Goal: Transaction & Acquisition: Purchase product/service

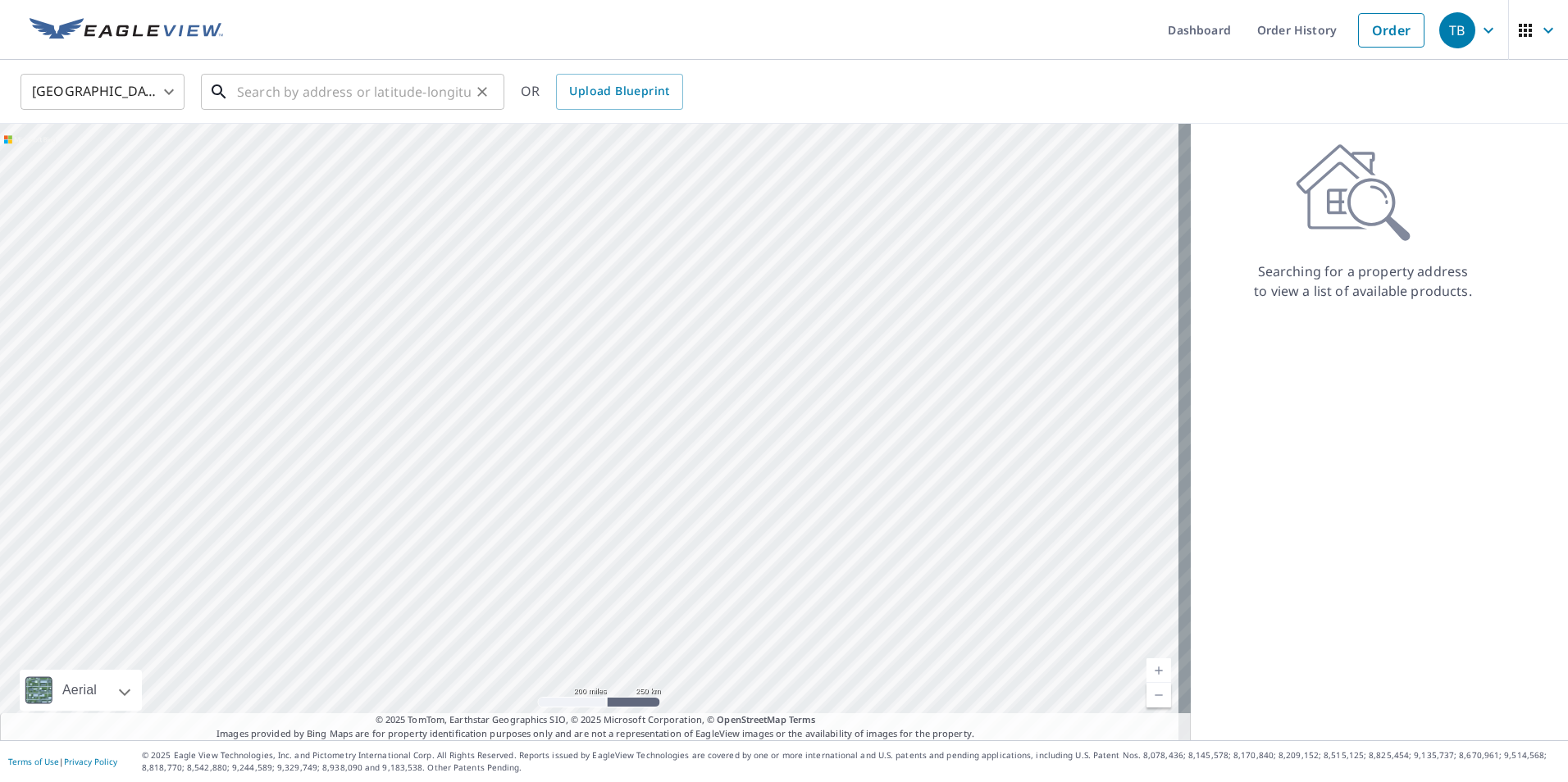
click at [248, 97] on input "text" at bounding box center [354, 91] width 234 height 46
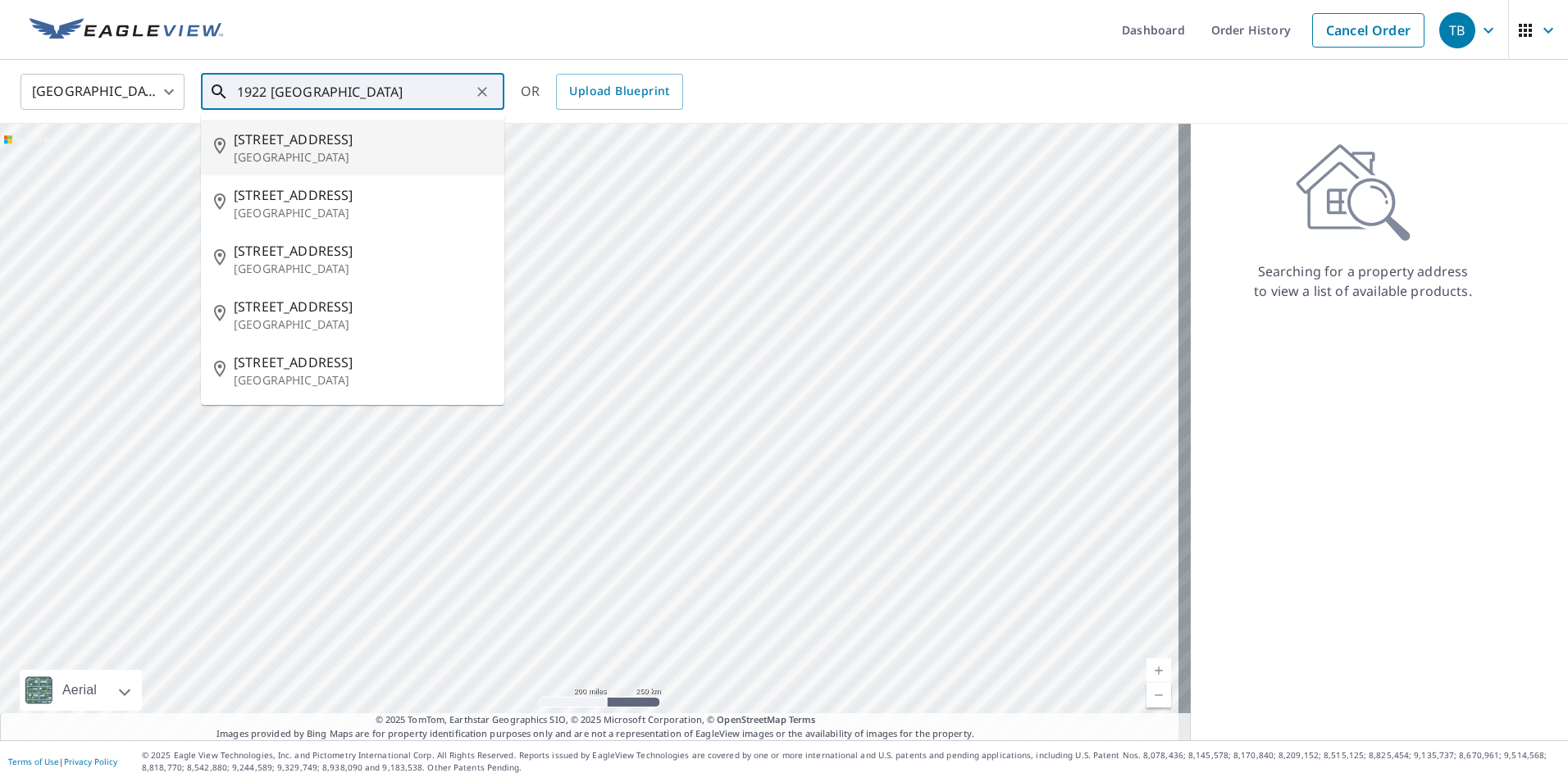
click at [303, 156] on p "[GEOGRAPHIC_DATA]" at bounding box center [362, 158] width 257 height 16
type input "[STREET_ADDRESS]"
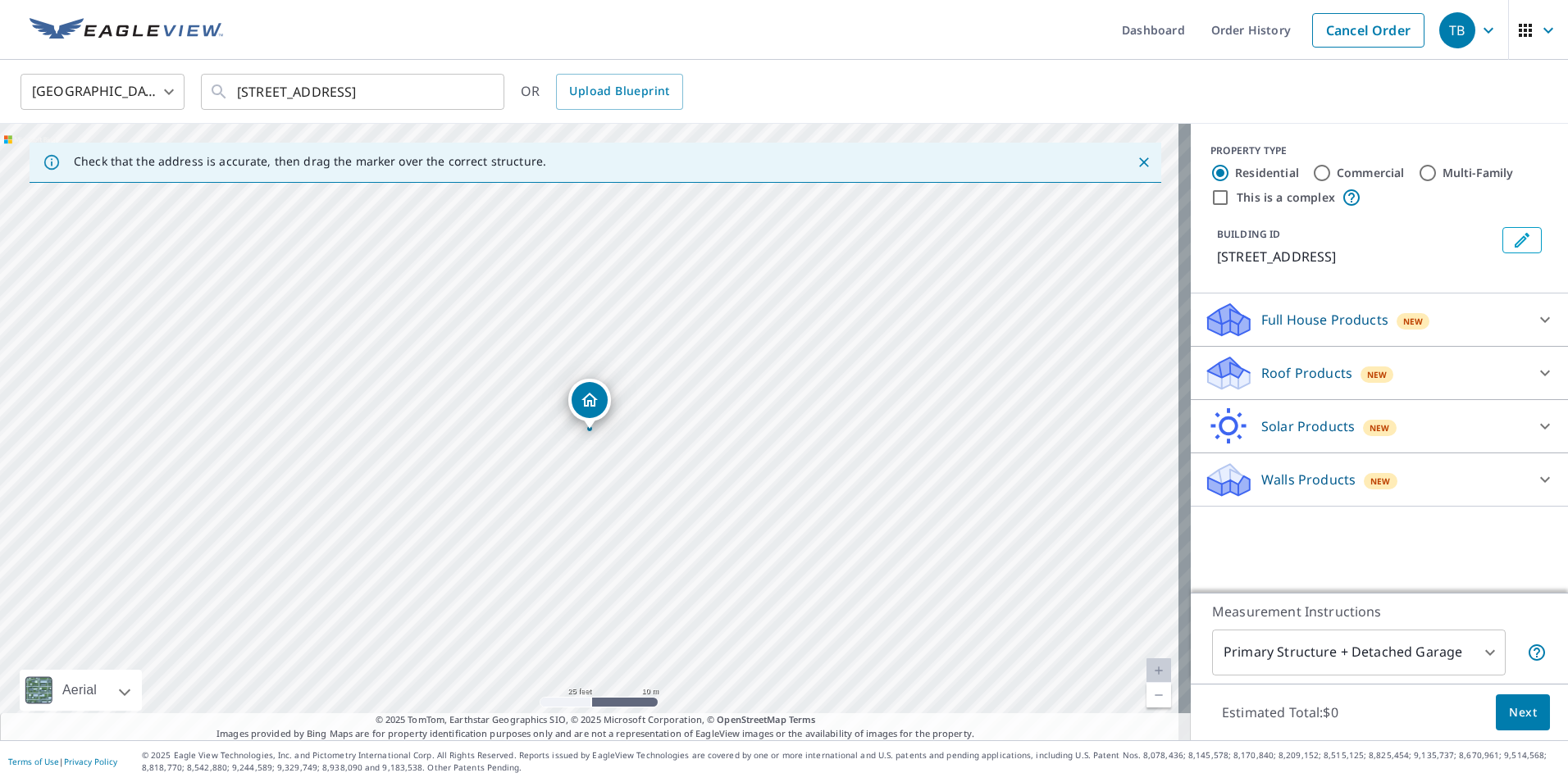
click at [1280, 383] on div "Roof Products New" at bounding box center [1364, 373] width 321 height 38
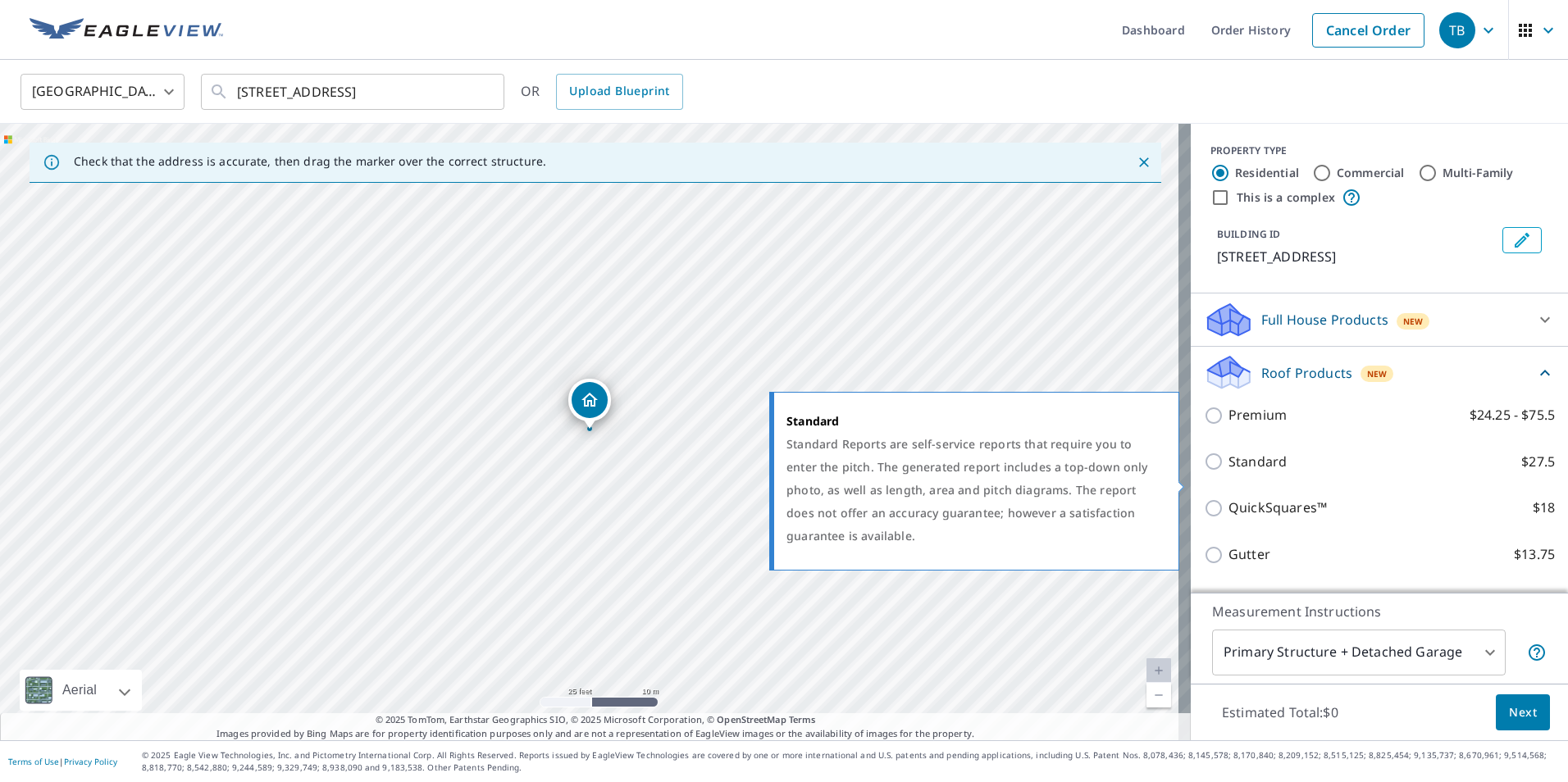
click at [1301, 473] on label "Standard $27.5" at bounding box center [1392, 462] width 327 height 20
click at [1228, 472] on input "Standard $27.5" at bounding box center [1216, 462] width 25 height 20
checkbox input "true"
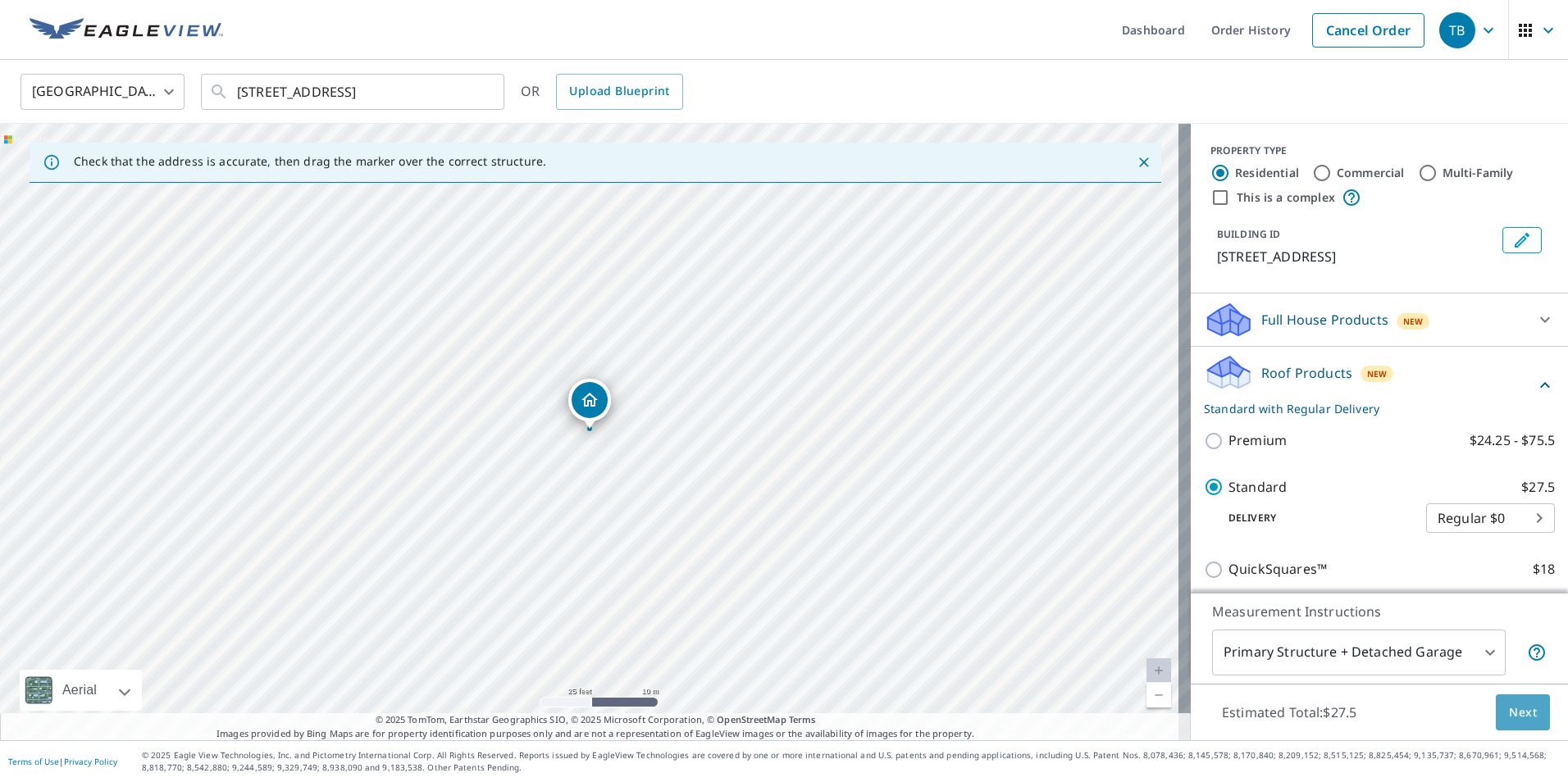
click at [1516, 708] on span "Next" at bounding box center [1523, 713] width 28 height 20
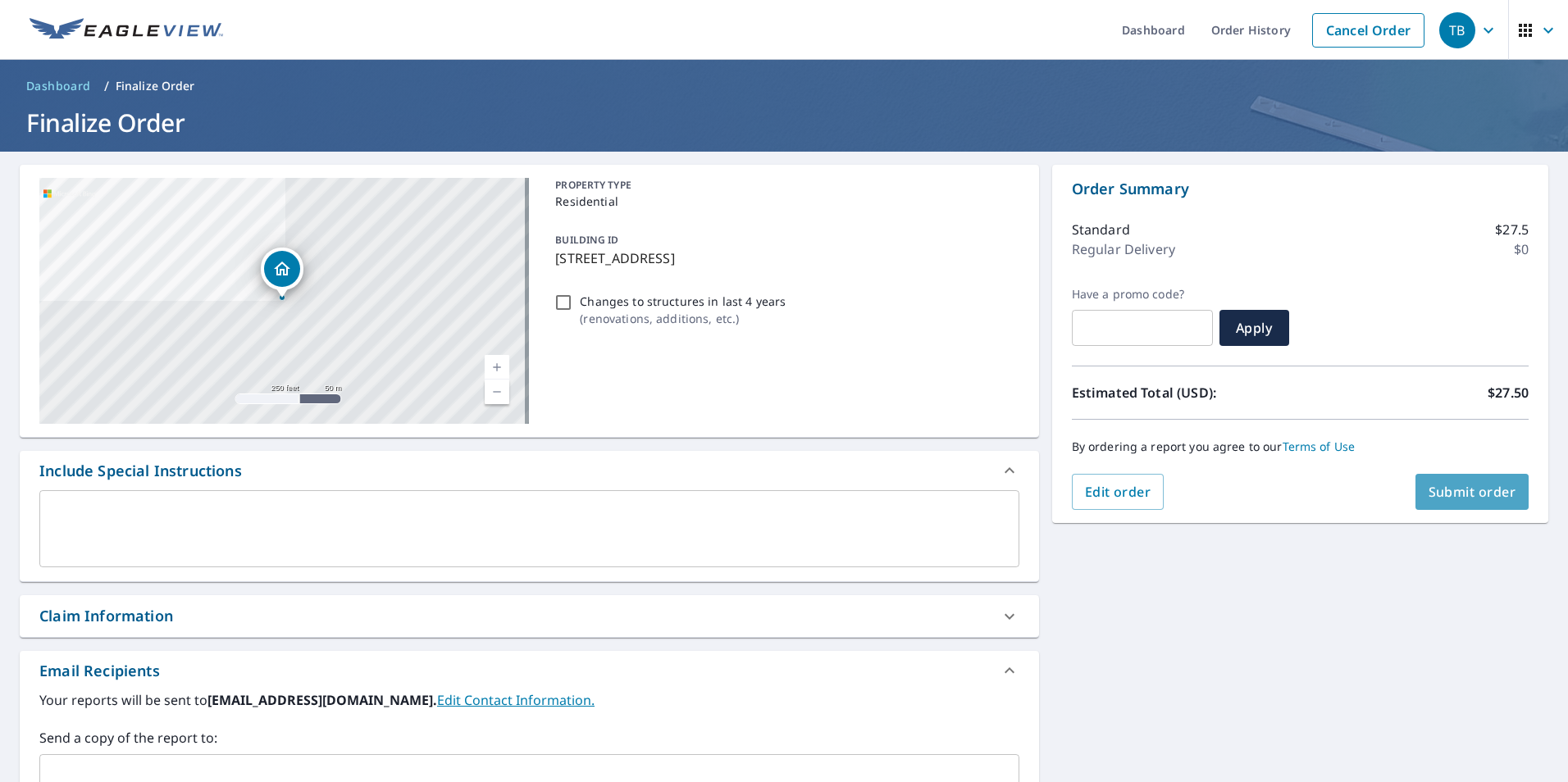
click at [1475, 488] on span "Submit order" at bounding box center [1473, 492] width 88 height 18
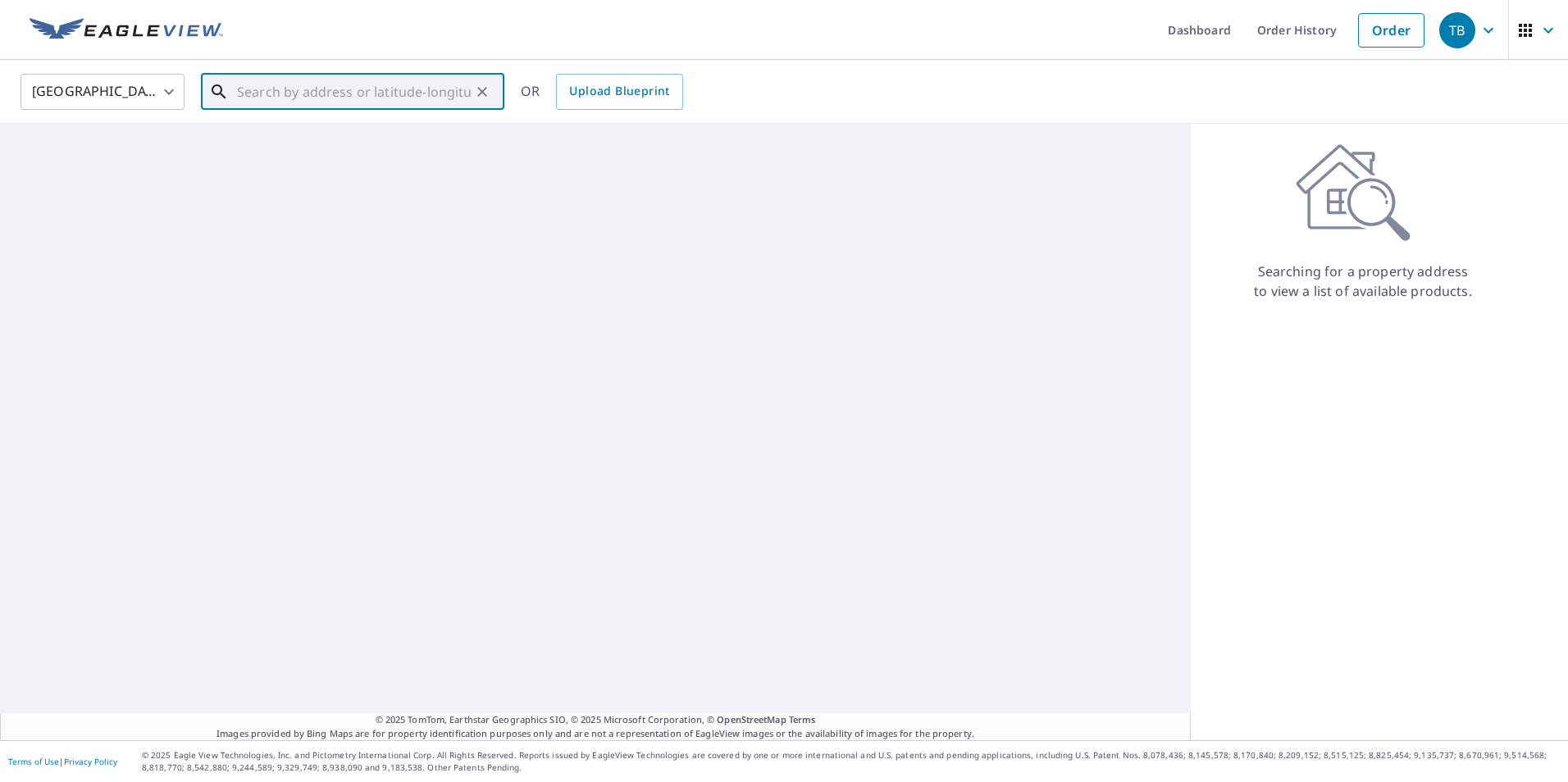
click at [255, 99] on input "text" at bounding box center [354, 91] width 234 height 46
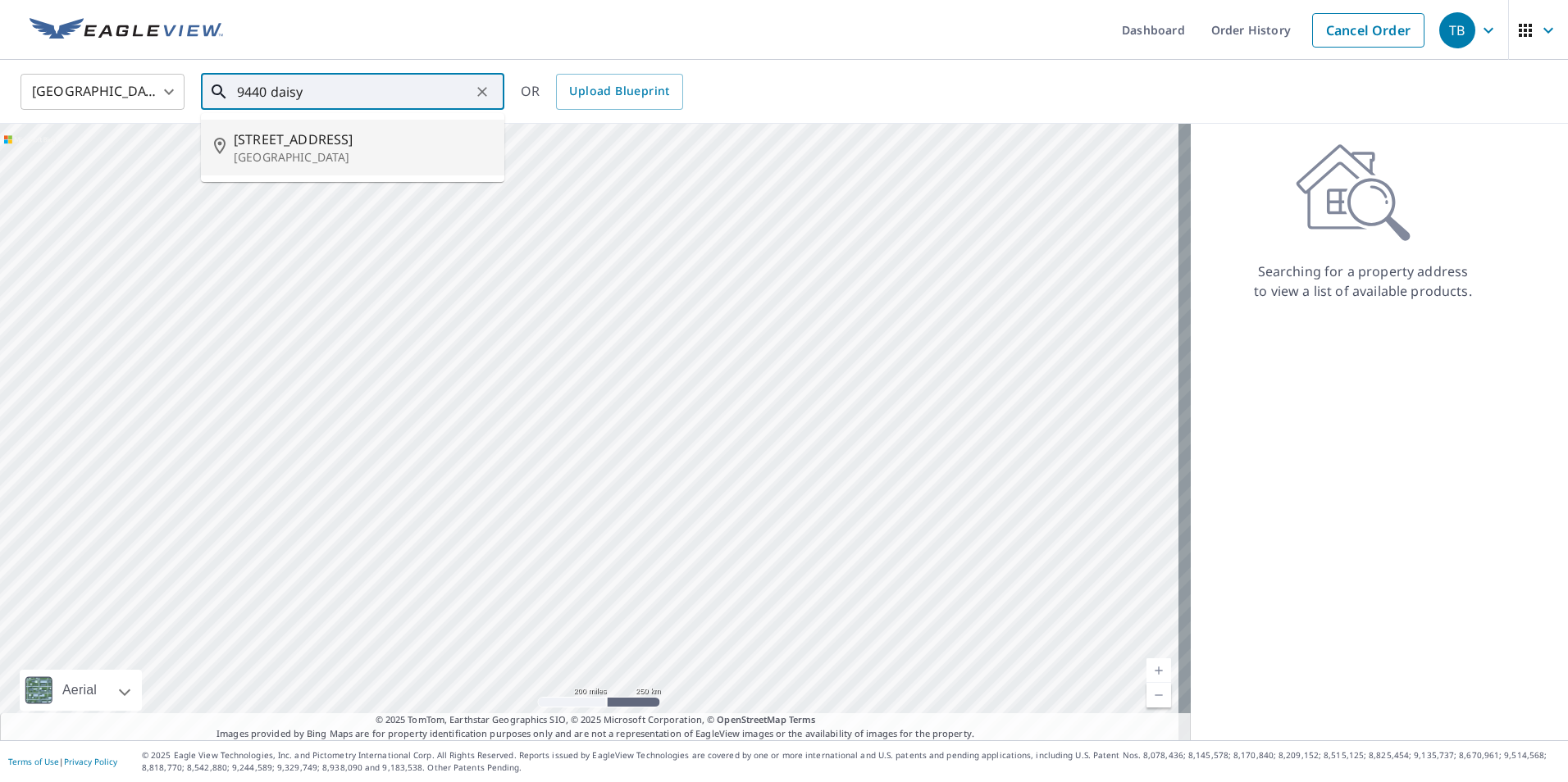
click at [295, 140] on span "[STREET_ADDRESS]" at bounding box center [362, 140] width 257 height 20
type input "[STREET_ADDRESS]"
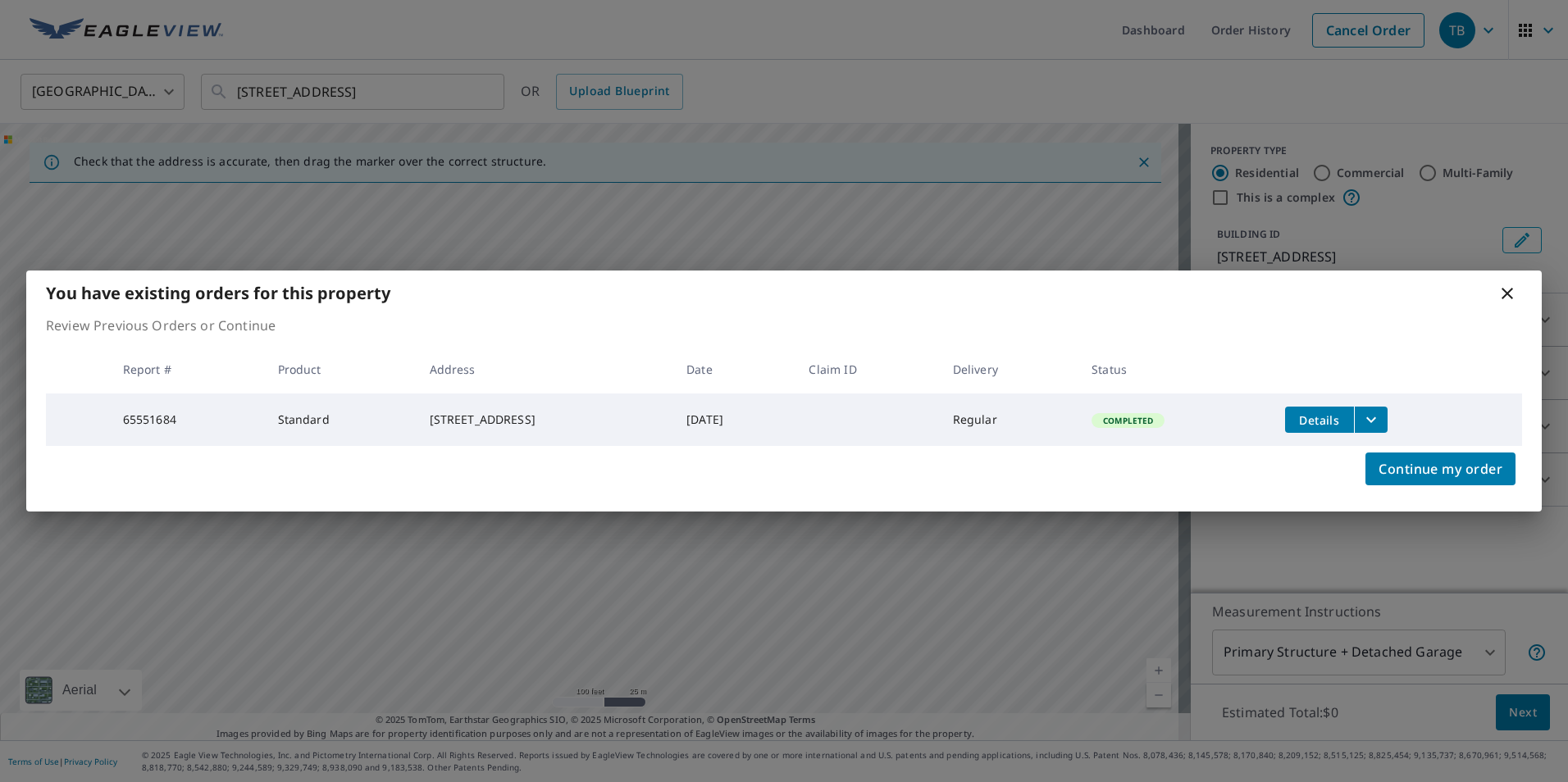
click at [1381, 413] on icon "filesDropdownBtn-65551684" at bounding box center [1372, 420] width 20 height 20
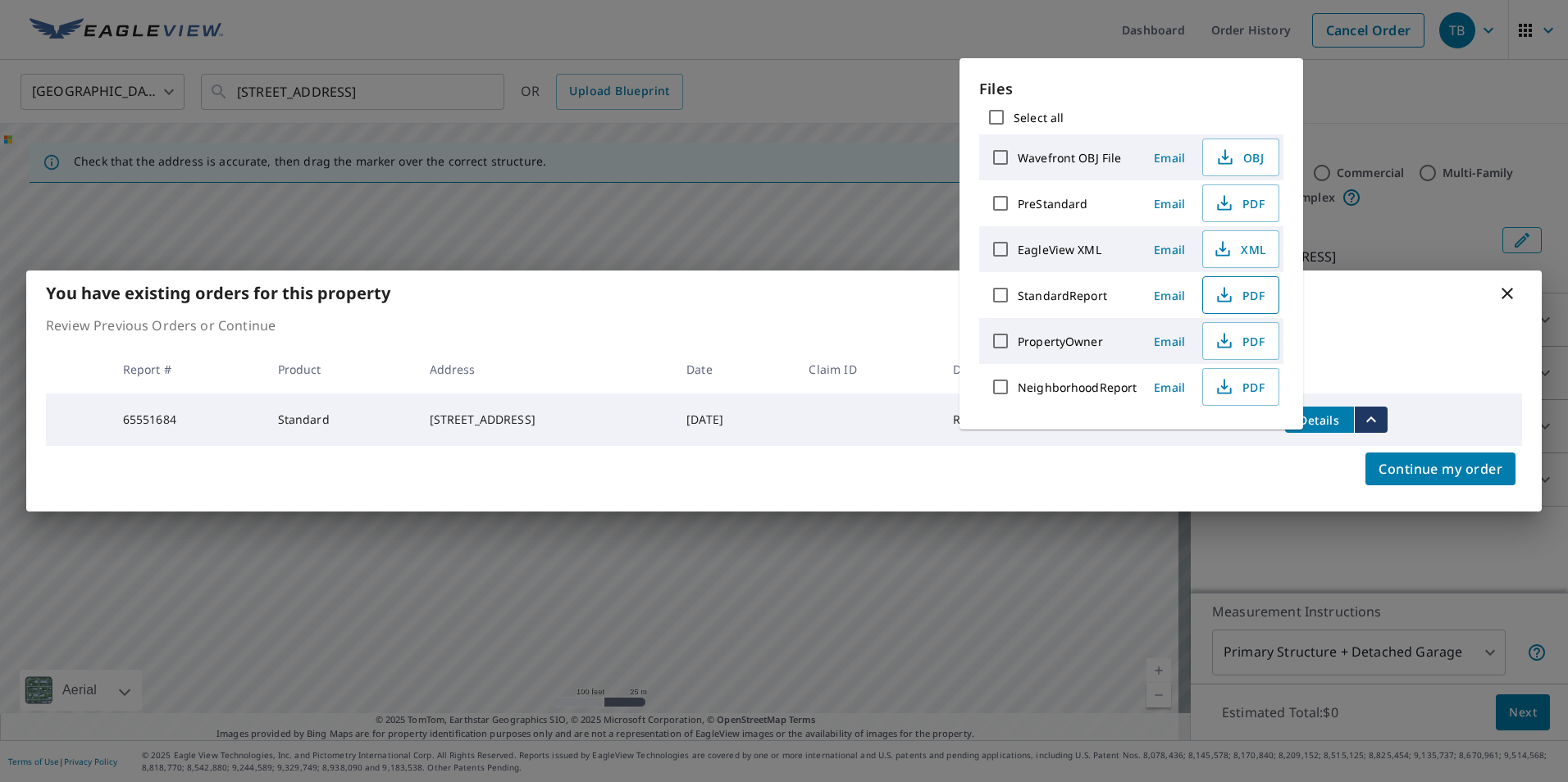
click at [1231, 291] on icon "button" at bounding box center [1225, 296] width 20 height 20
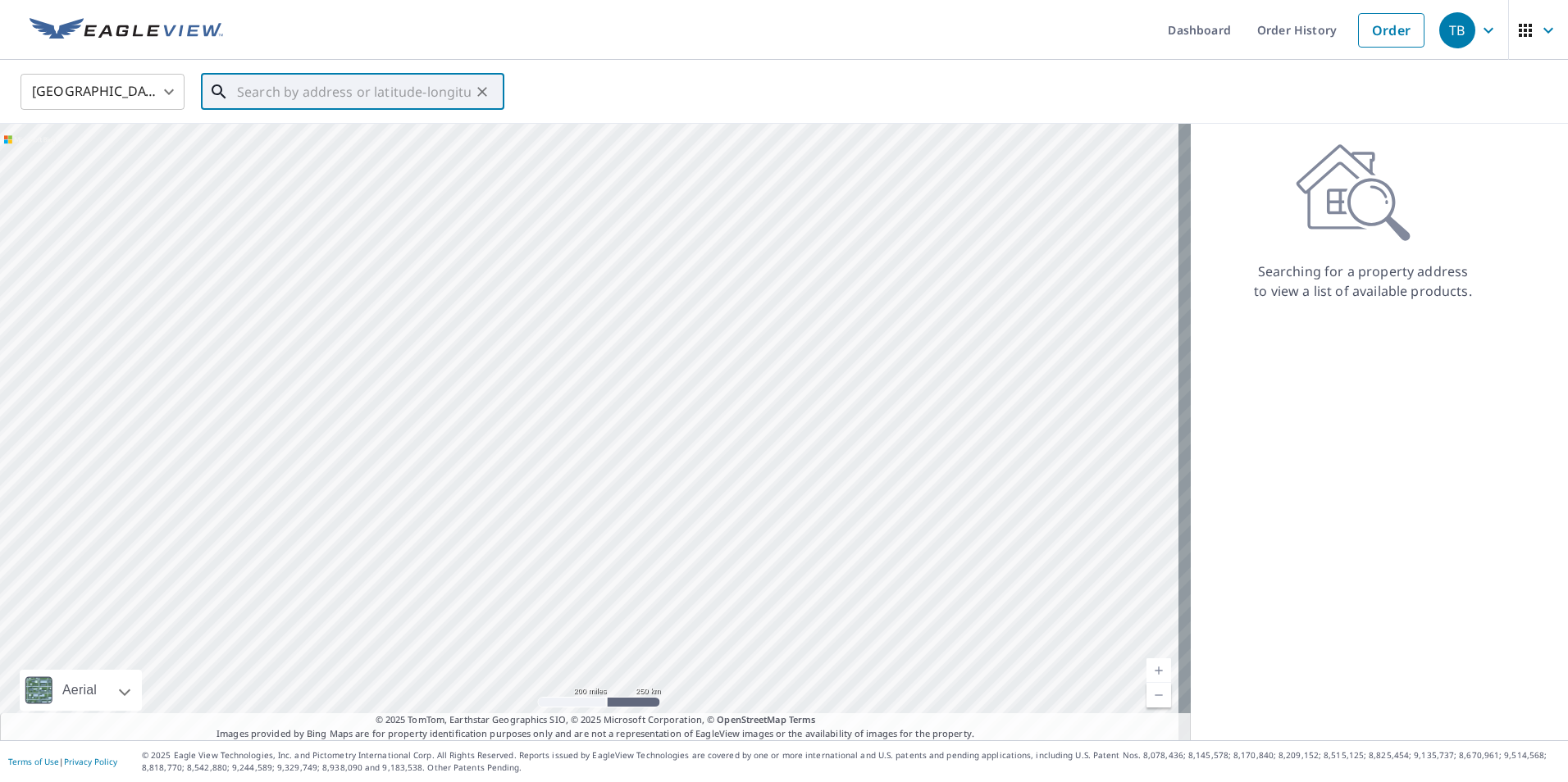
click at [328, 100] on input "text" at bounding box center [354, 91] width 234 height 46
click at [315, 158] on p "Fountain Valley, CA 92708" at bounding box center [362, 158] width 257 height 16
type input "9440 Daisy Ave Fountain Valley, CA 92708"
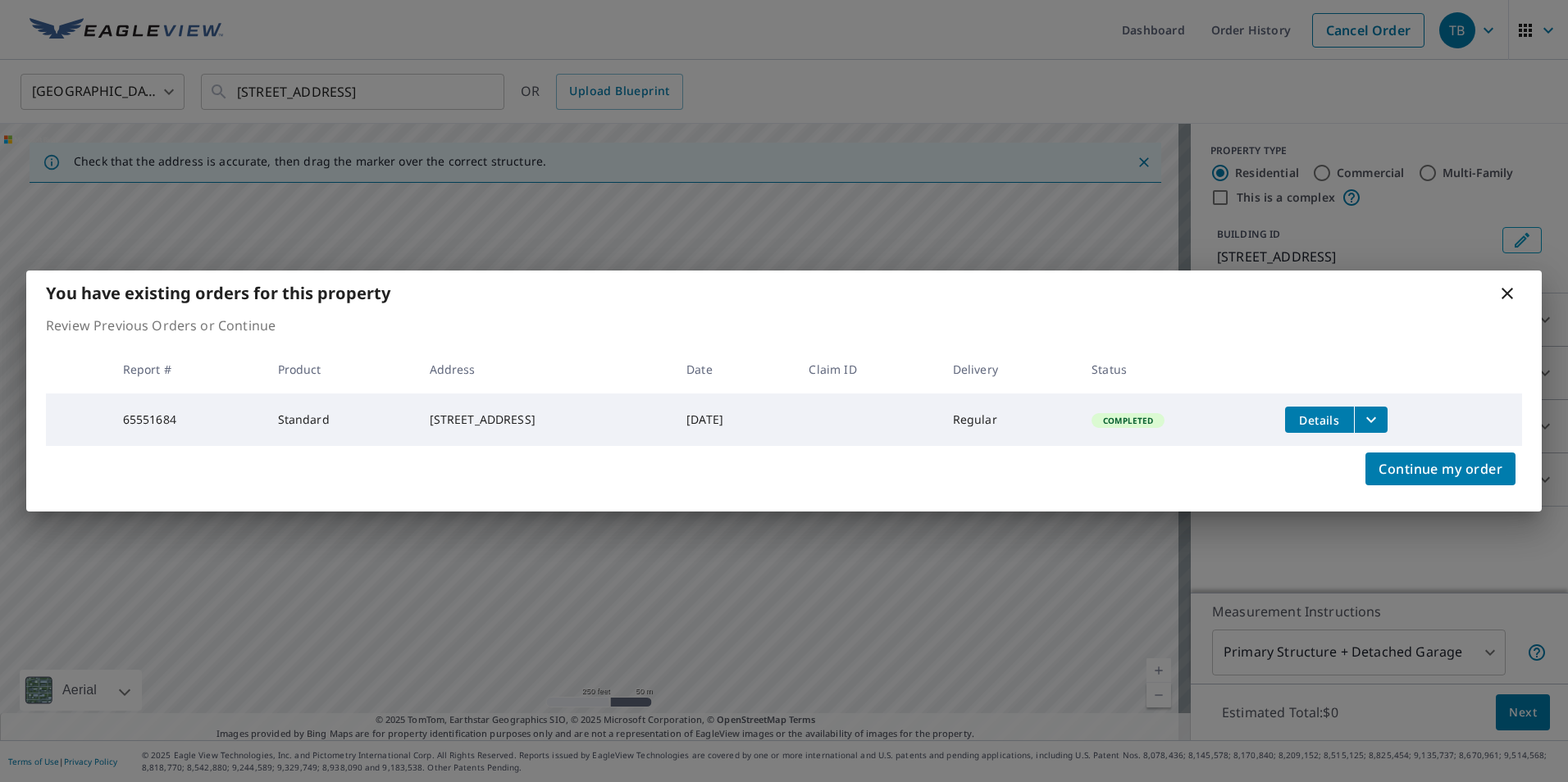
click at [1376, 417] on icon "filesDropdownBtn-65551684" at bounding box center [1371, 420] width 10 height 5
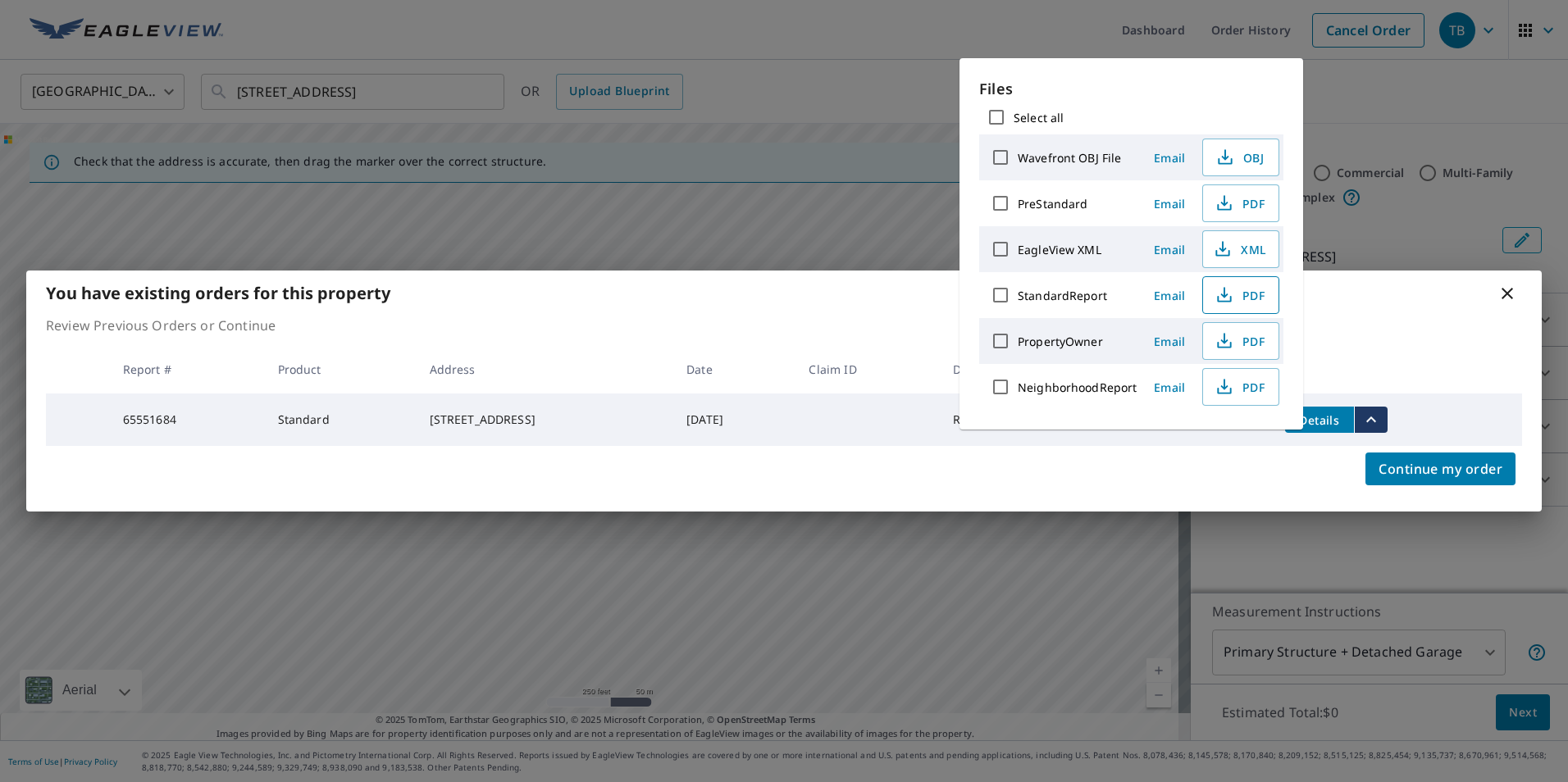
click at [1245, 291] on span "PDF" at bounding box center [1239, 296] width 53 height 20
